Goal: Check status

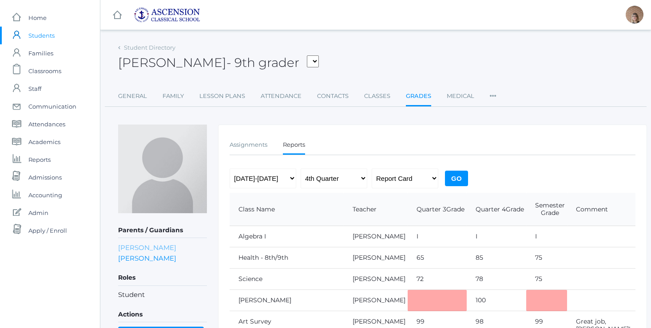
scroll to position [63, 0]
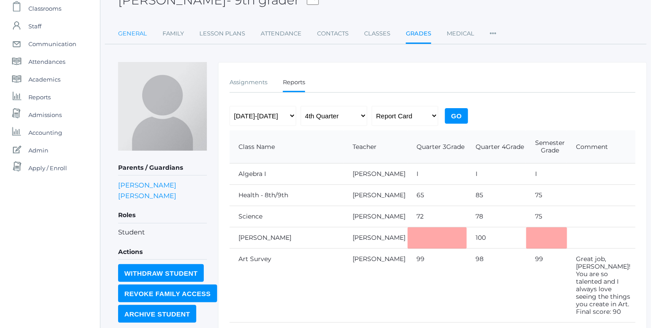
click at [130, 37] on link "General" at bounding box center [132, 34] width 29 height 18
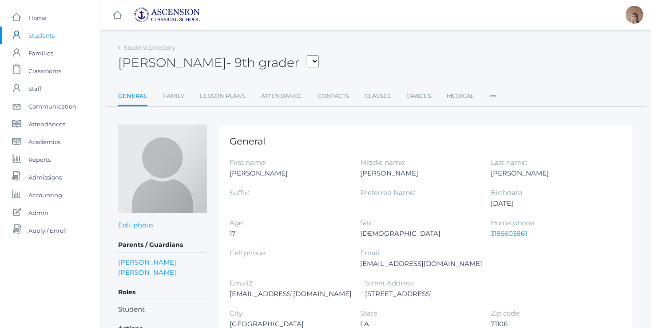
click at [310, 57] on select "Anderson, Luke Bowen, Jackson Burford, Maxwell Davis, Zy'Darrea Grayson, Carste…" at bounding box center [313, 61] width 12 height 12
click at [133, 49] on link "Student Directory" at bounding box center [149, 47] width 51 height 7
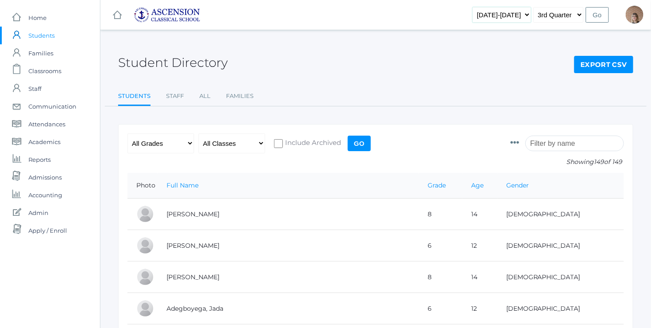
click at [521, 14] on select "2022-2023 2023-2024 2024-2025" at bounding box center [501, 15] width 59 height 16
select select "[DATE]-[DATE]"
click at [487, 7] on select "2022-2023 2023-2024 2024-2025" at bounding box center [501, 15] width 59 height 16
click at [602, 11] on input "Go" at bounding box center [597, 15] width 23 height 16
click at [598, 19] on input "Go" at bounding box center [597, 15] width 23 height 16
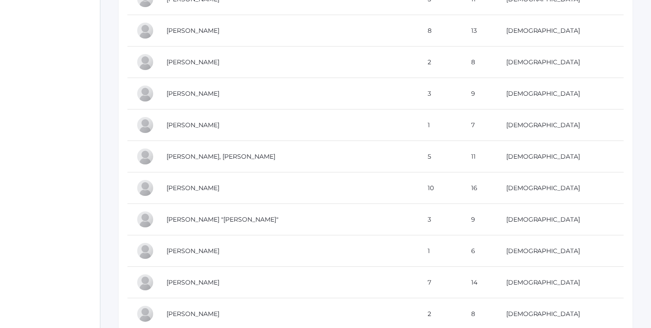
scroll to position [3131, 0]
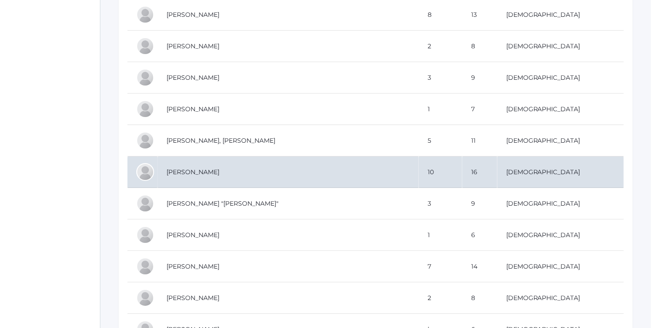
click at [273, 170] on td "[PERSON_NAME]" at bounding box center [288, 173] width 261 height 32
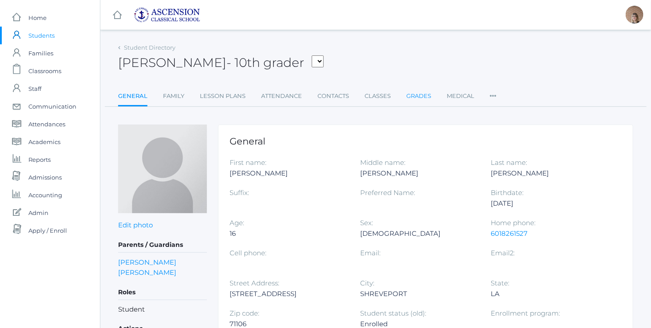
click at [414, 94] on link "Grades" at bounding box center [418, 96] width 25 height 18
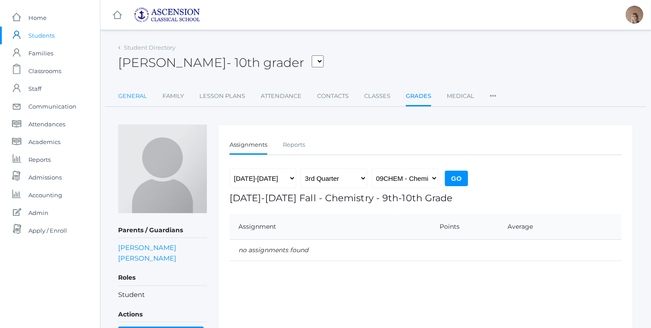
click at [130, 98] on link "General" at bounding box center [132, 96] width 29 height 18
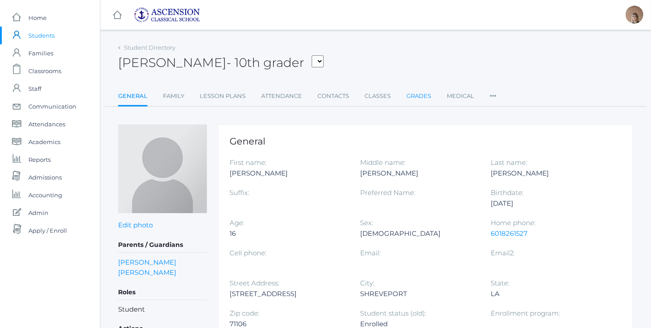
click at [420, 97] on link "Grades" at bounding box center [418, 96] width 25 height 18
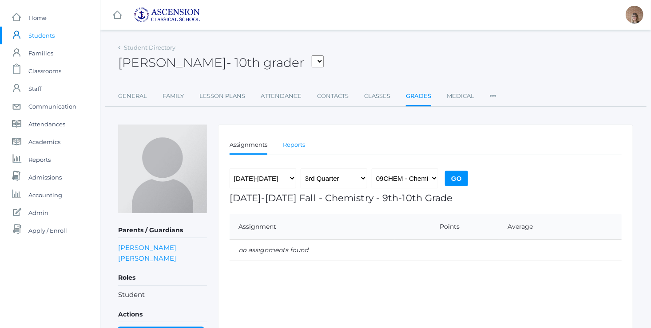
click at [294, 142] on link "Reports" at bounding box center [294, 145] width 22 height 18
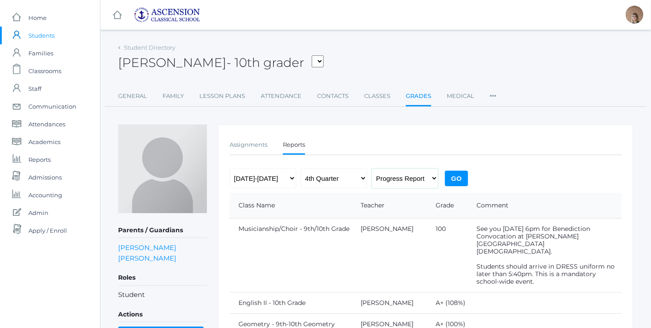
click at [382, 179] on select "Progress Report Report Card" at bounding box center [405, 179] width 67 height 20
select select "report"
click at [372, 169] on select "Progress Report Report Card" at bounding box center [405, 179] width 67 height 20
click at [459, 178] on input "Go" at bounding box center [456, 179] width 23 height 16
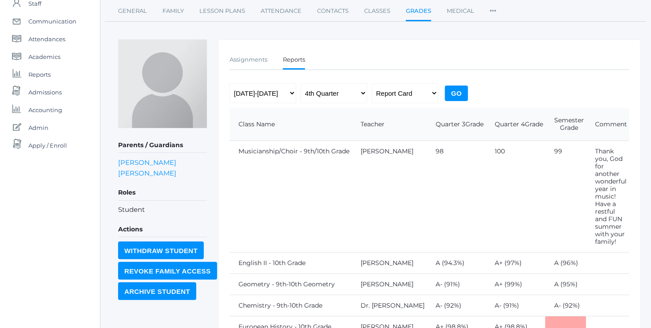
scroll to position [84, 0]
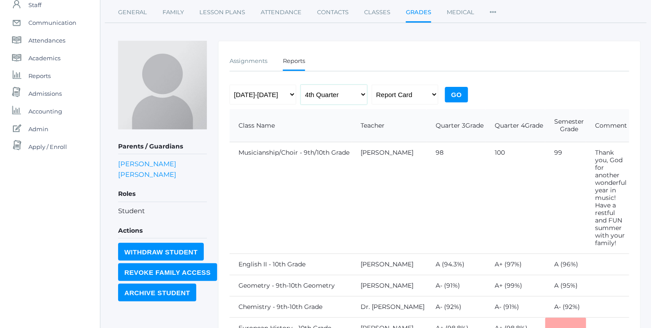
click at [351, 96] on select "1st Quarter 2nd Quarter 3rd Quarter 4th Quarter" at bounding box center [334, 95] width 67 height 20
select select "2"
click at [301, 85] on select "1st Quarter 2nd Quarter 3rd Quarter 4th Quarter" at bounding box center [334, 95] width 67 height 20
click at [452, 96] on input "Go" at bounding box center [456, 95] width 23 height 16
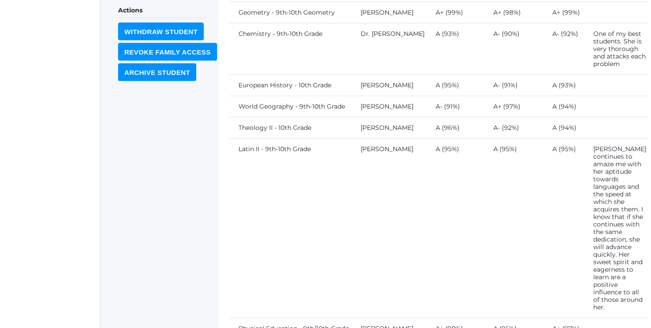
scroll to position [325, 0]
